Goal: Task Accomplishment & Management: Use online tool/utility

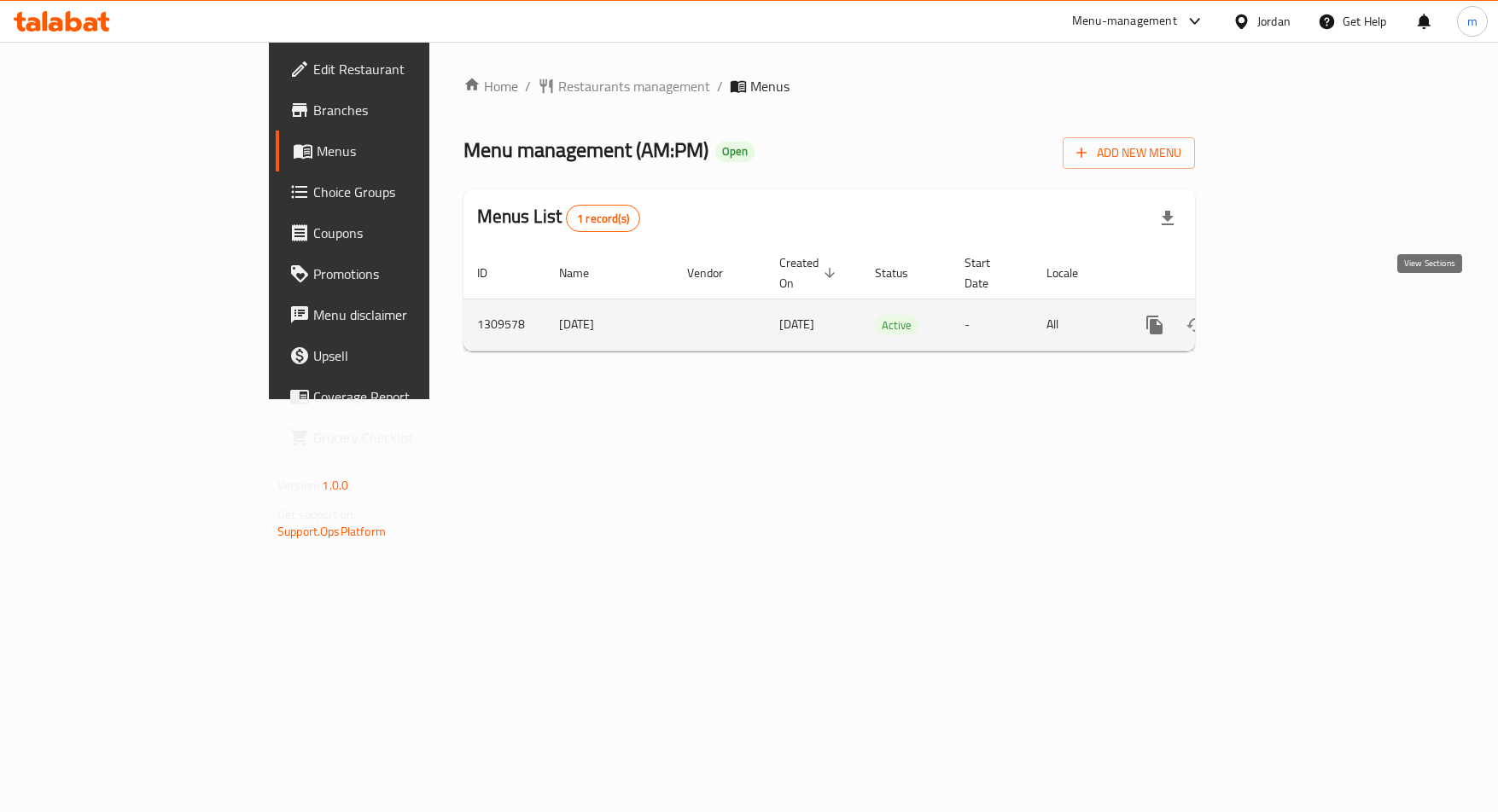
click at [1287, 315] on icon "enhanced table" at bounding box center [1277, 324] width 20 height 20
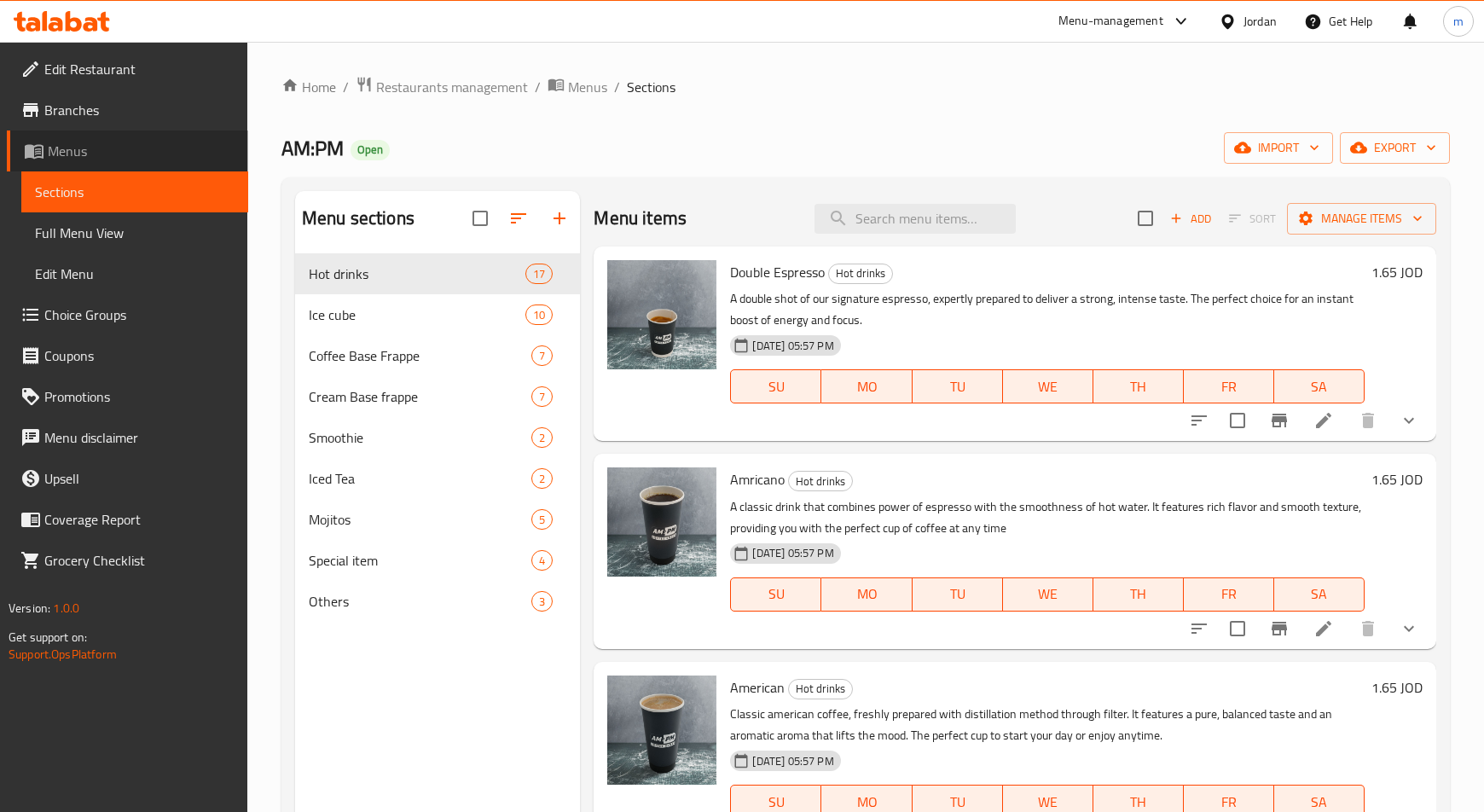
click at [89, 148] on span "Menus" at bounding box center [141, 151] width 187 height 20
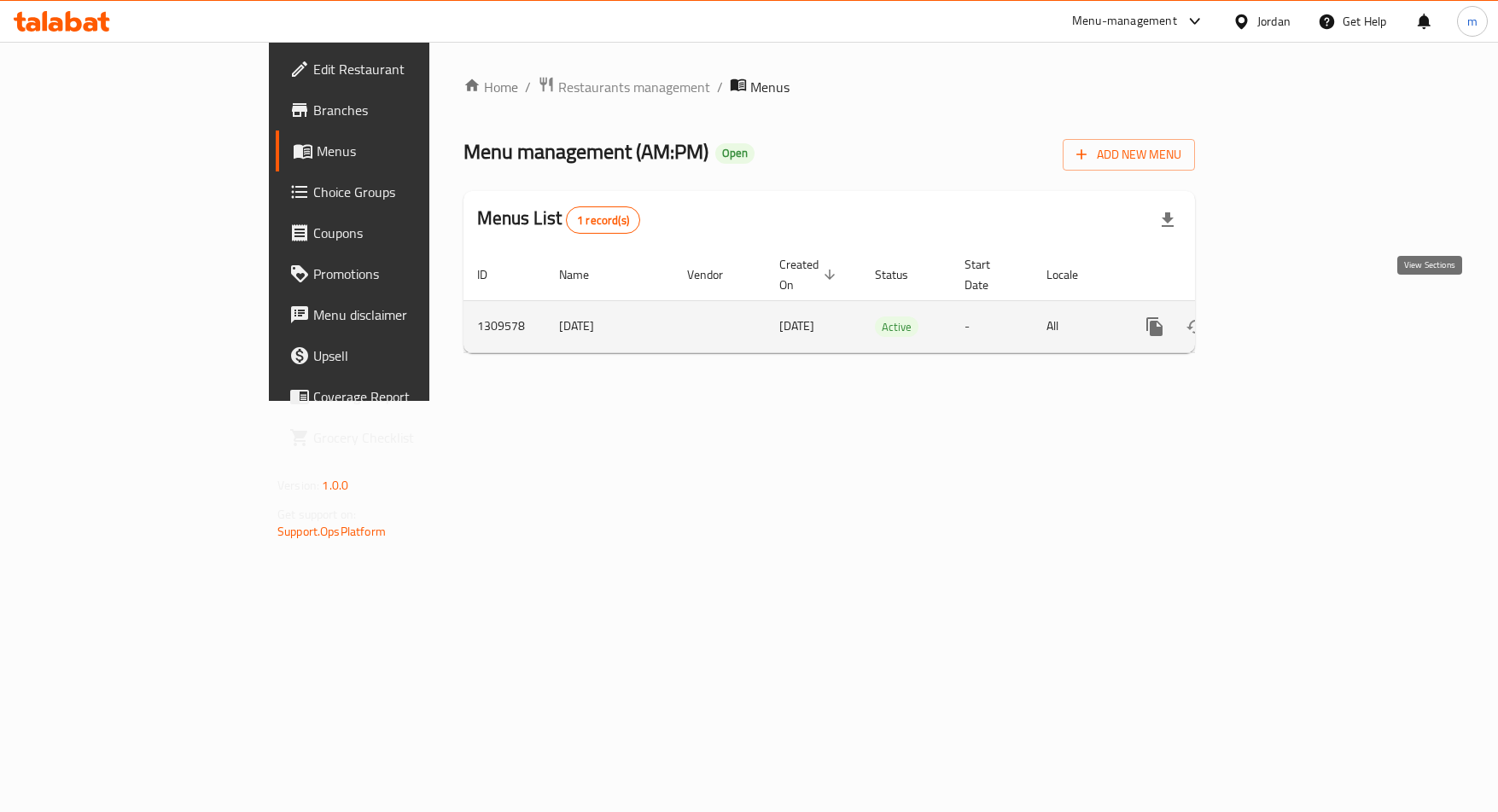
click at [1287, 316] on icon "enhanced table" at bounding box center [1277, 326] width 20 height 20
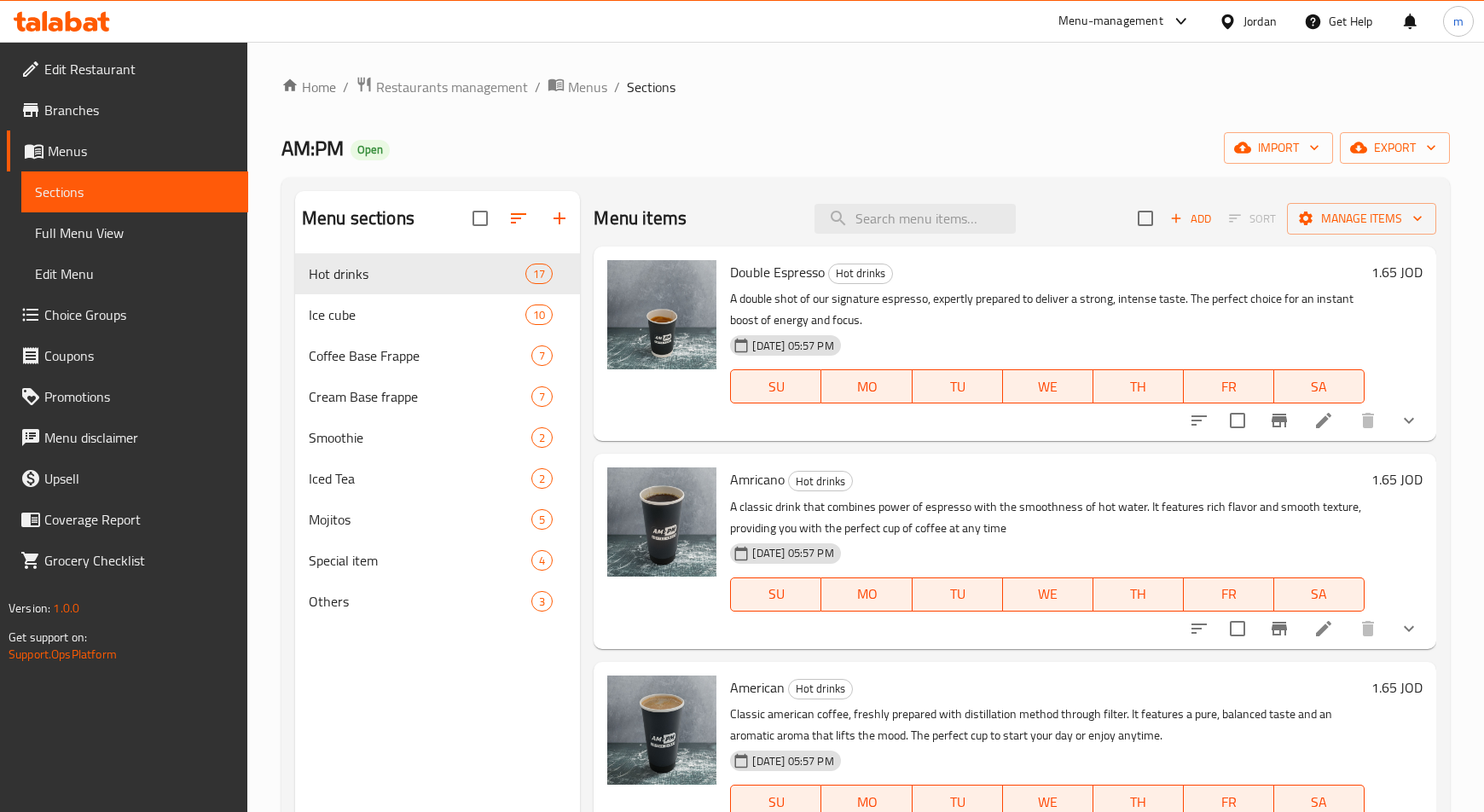
click at [98, 313] on span "Choice Groups" at bounding box center [140, 314] width 191 height 20
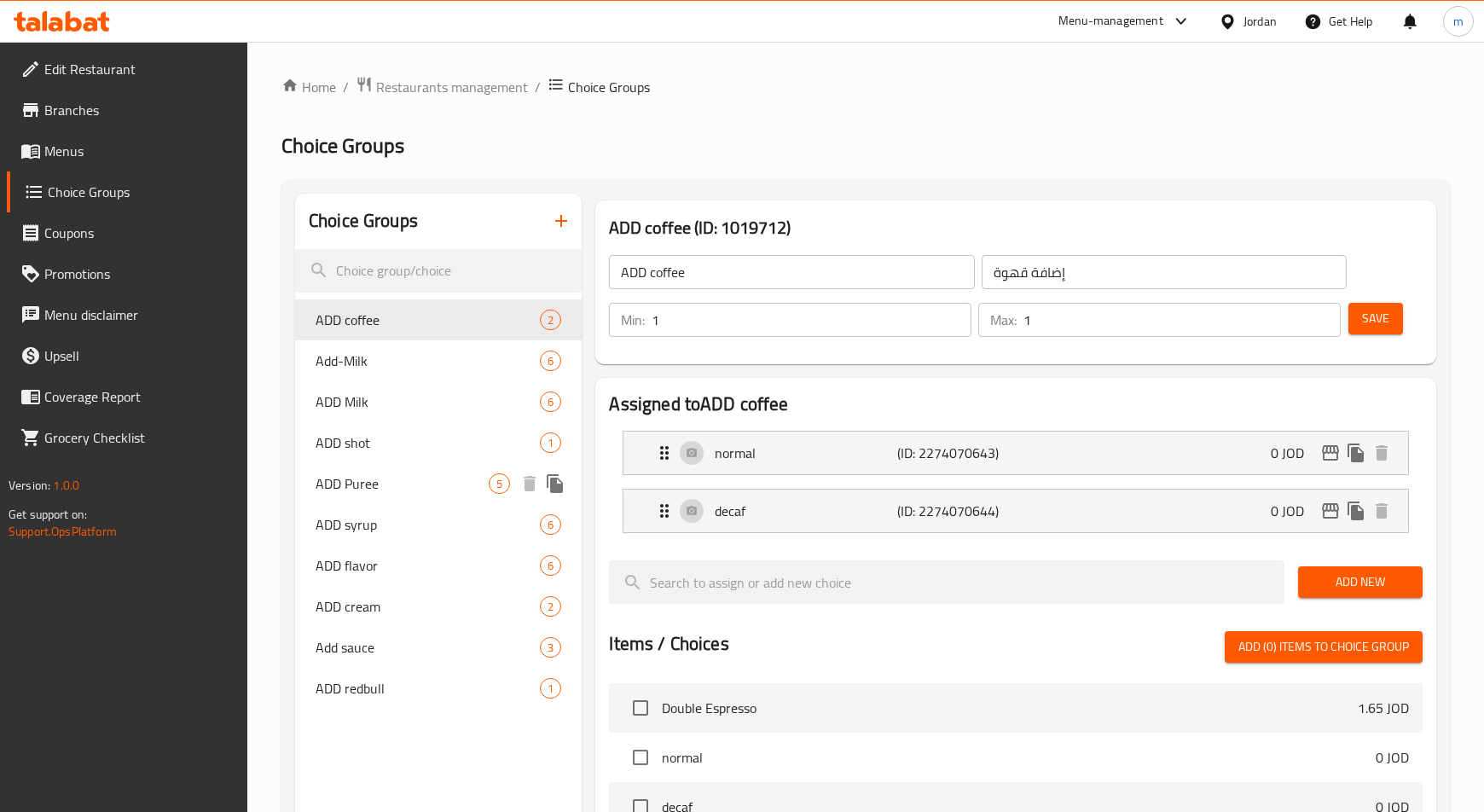
click at [380, 488] on span "ADD Puree" at bounding box center [402, 483] width 173 height 20
type input "ADD Puree"
type input "إضافة بيور"
type input "0"
type input "5"
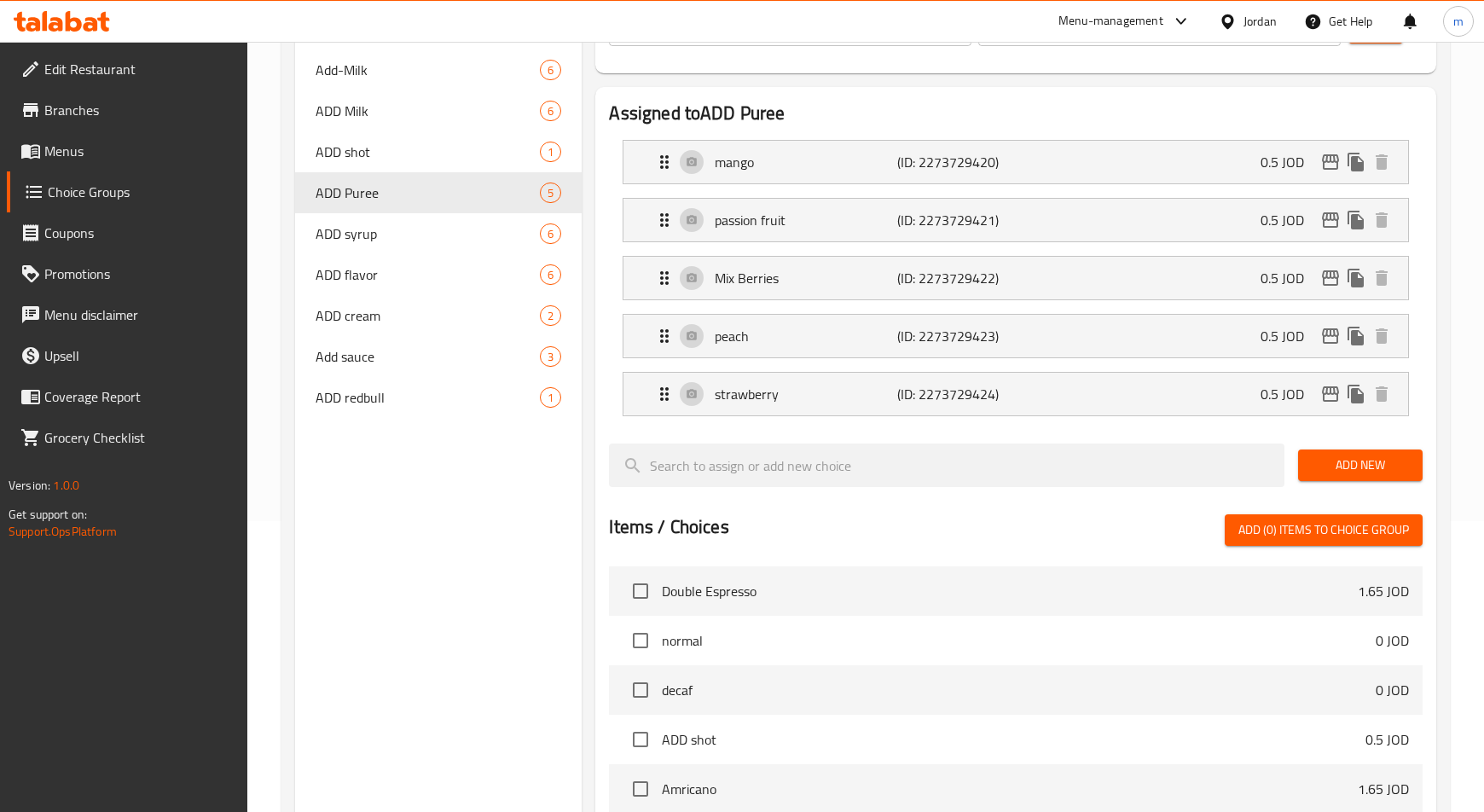
scroll to position [287, 0]
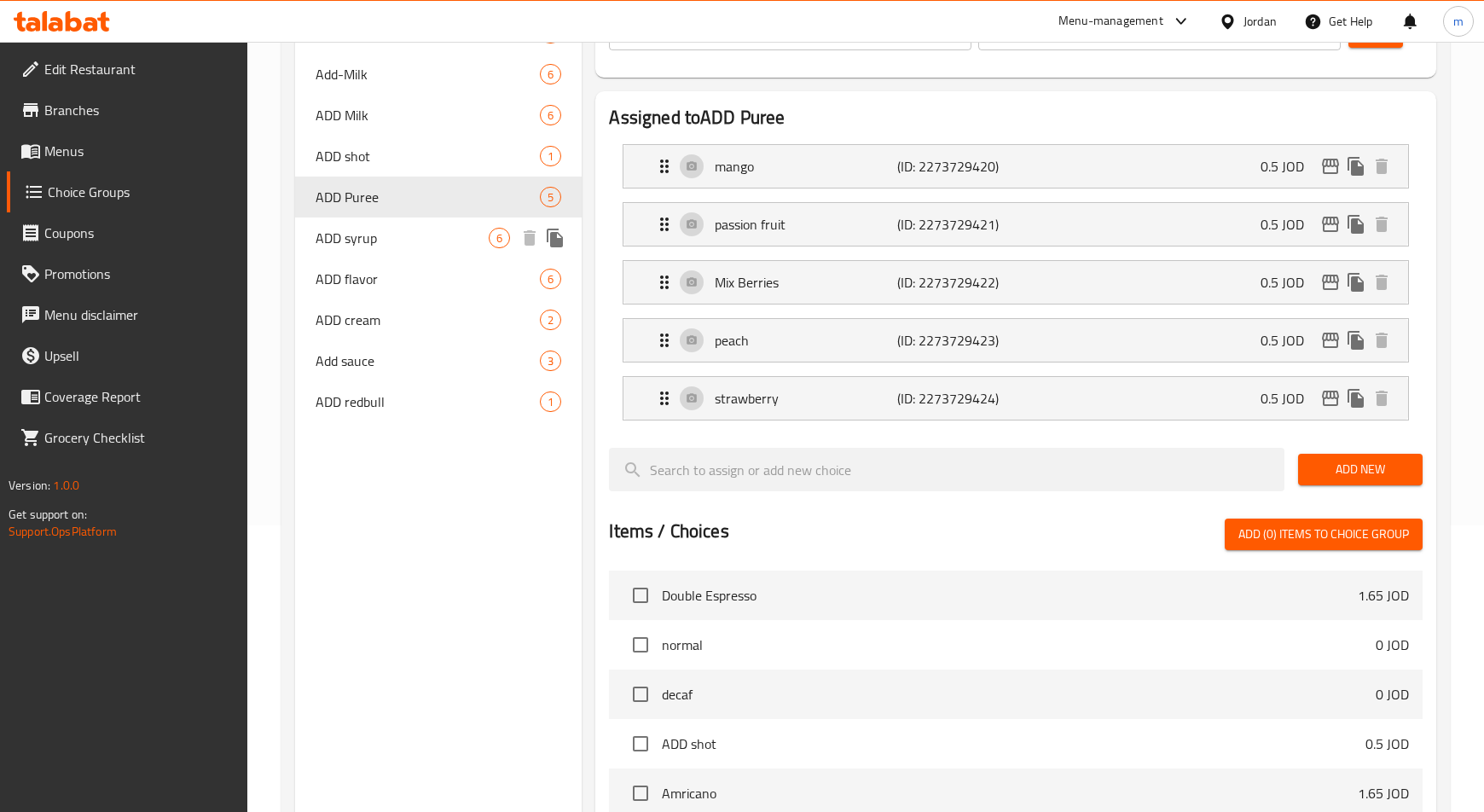
click at [389, 246] on span "ADD syrup" at bounding box center [402, 237] width 173 height 20
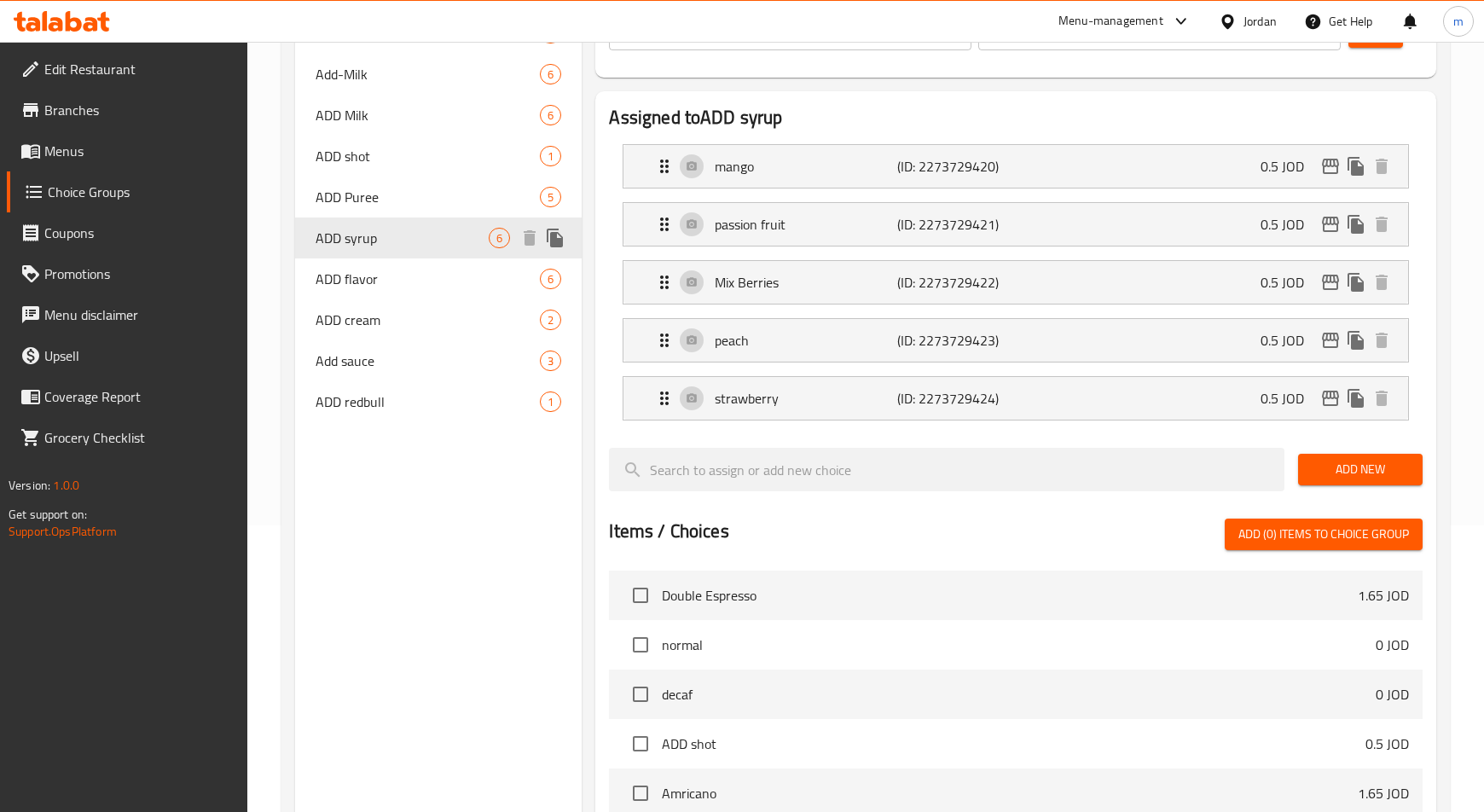
type input "ADD syrup"
type input "إضافة شراب"
type input "0"
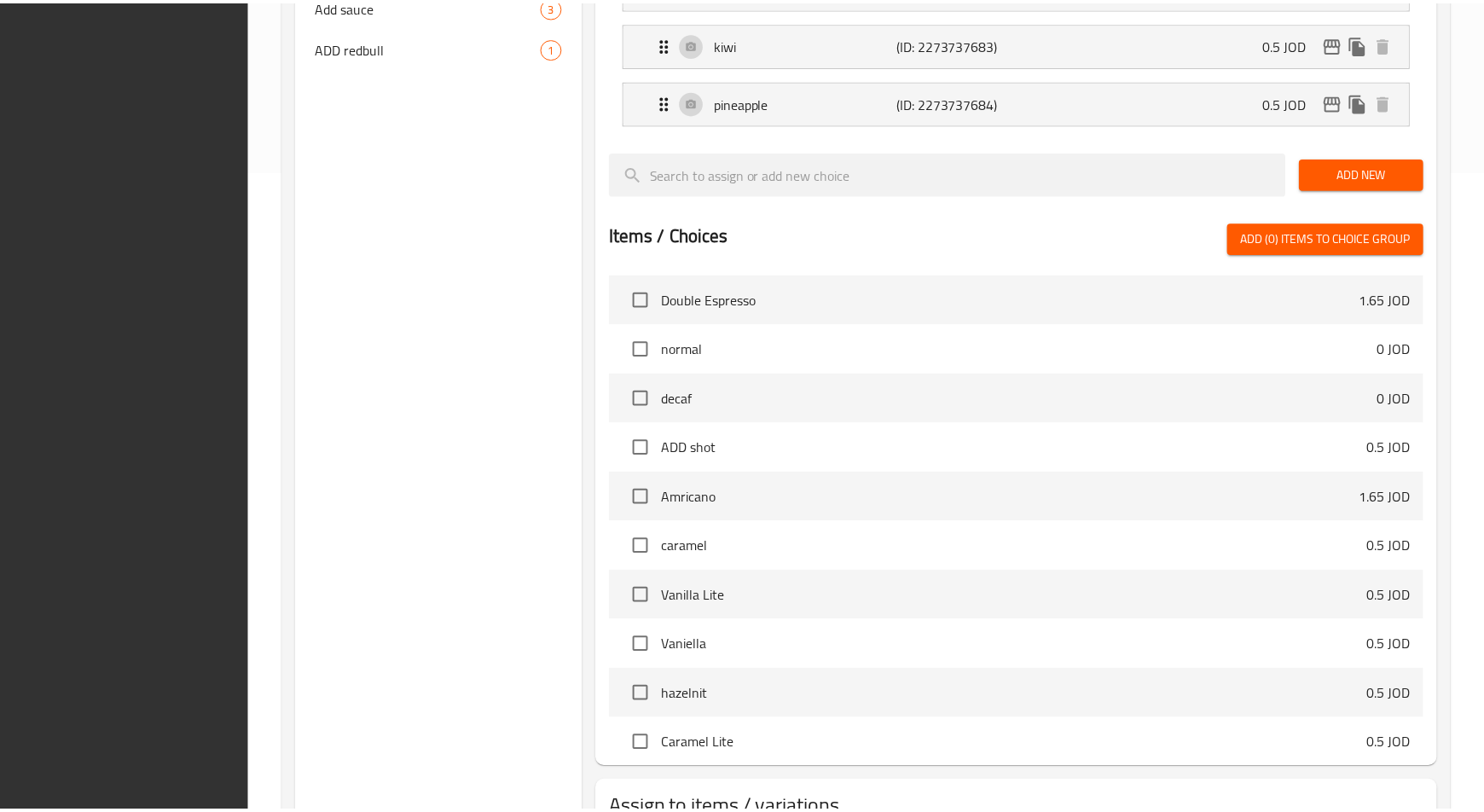
scroll to position [771, 0]
